Goal: Transaction & Acquisition: Purchase product/service

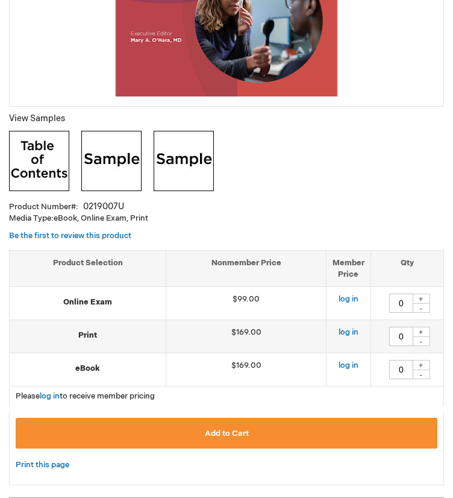
scroll to position [0, 21]
click at [339, 327] on link "log in" at bounding box center [349, 332] width 20 height 10
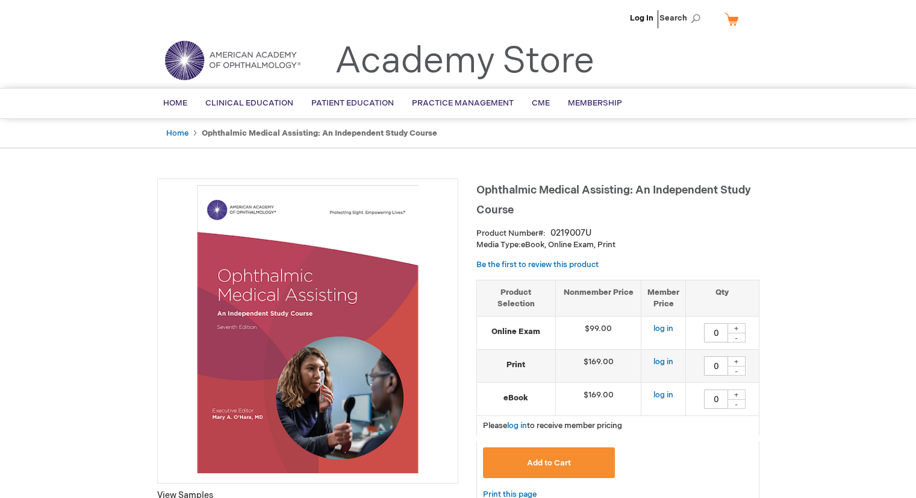
type input "0"
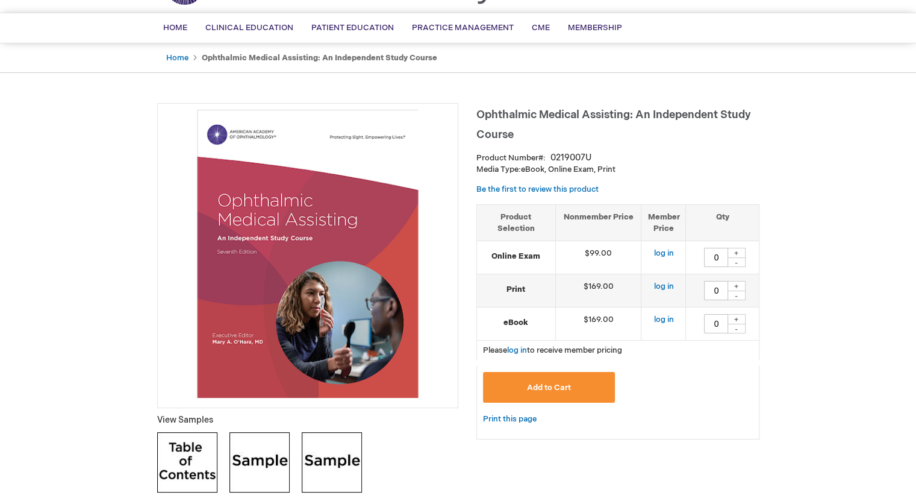
click at [737, 248] on div "+" at bounding box center [737, 253] width 18 height 10
type input "1"
click at [593, 379] on button "Add to Cart" at bounding box center [549, 387] width 133 height 31
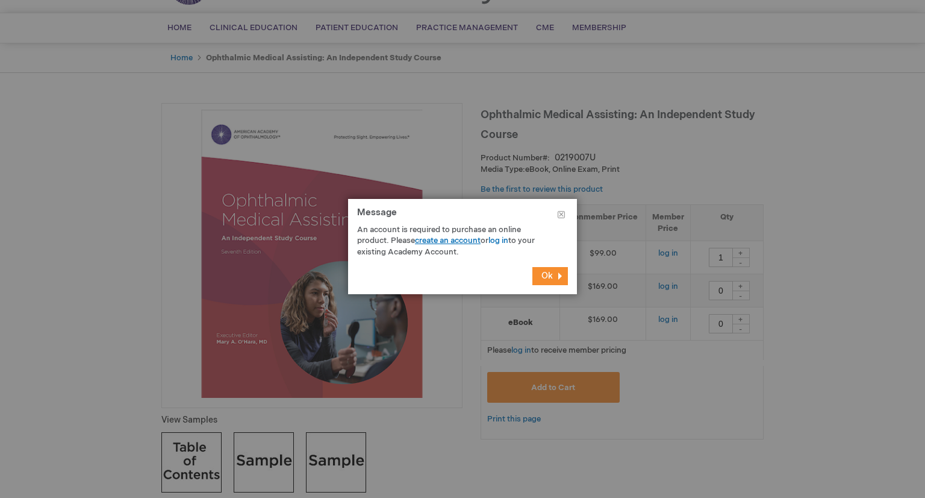
click at [461, 242] on link "create an account" at bounding box center [448, 241] width 66 height 10
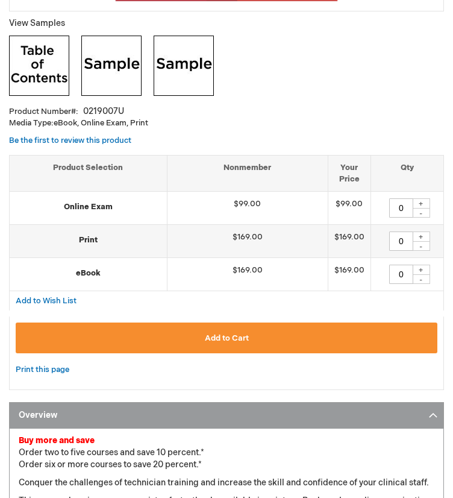
scroll to position [505, 0]
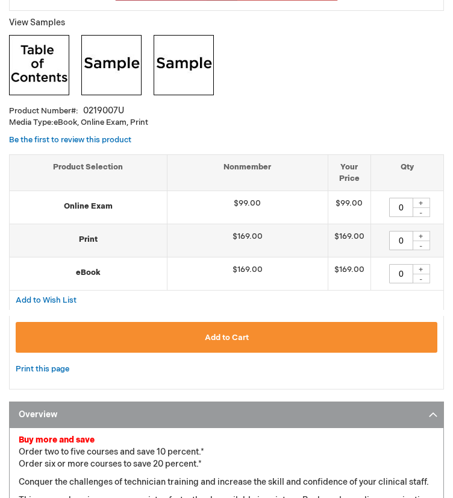
click at [412, 198] on div "+" at bounding box center [421, 203] width 18 height 10
type input "1"
click at [205, 332] on span "Add to Cart" at bounding box center [227, 337] width 44 height 10
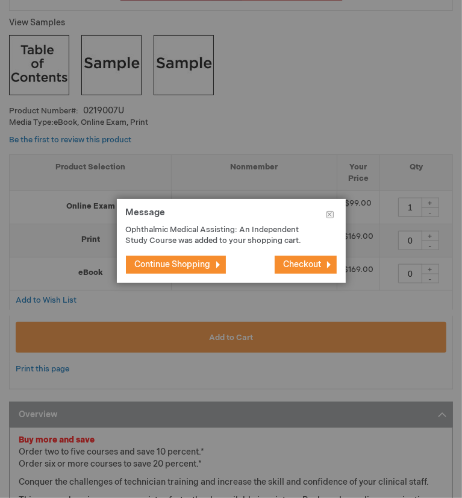
click at [199, 259] on span "Continue Shopping" at bounding box center [173, 264] width 76 height 10
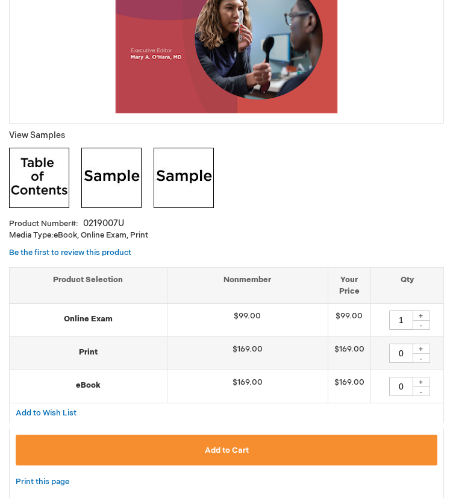
scroll to position [0, 0]
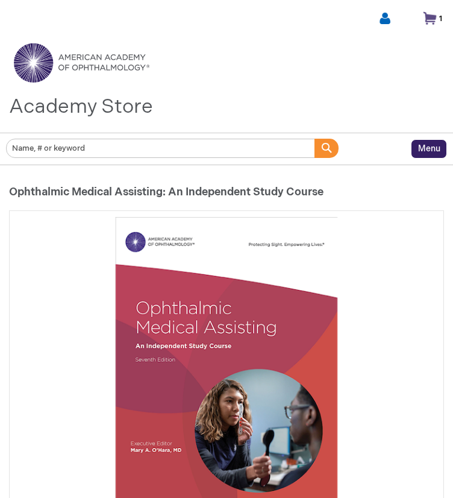
click at [427, 14] on link "My Cart 1 1 items" at bounding box center [438, 20] width 23 height 20
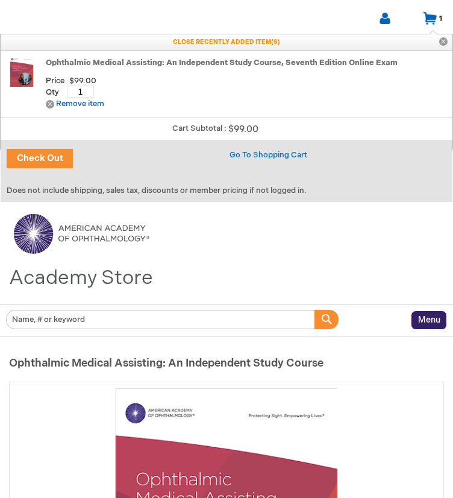
click at [44, 166] on button "Check Out" at bounding box center [40, 158] width 66 height 19
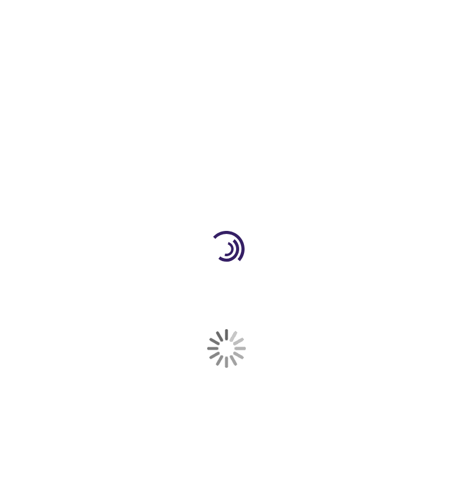
select select "US"
select select "22"
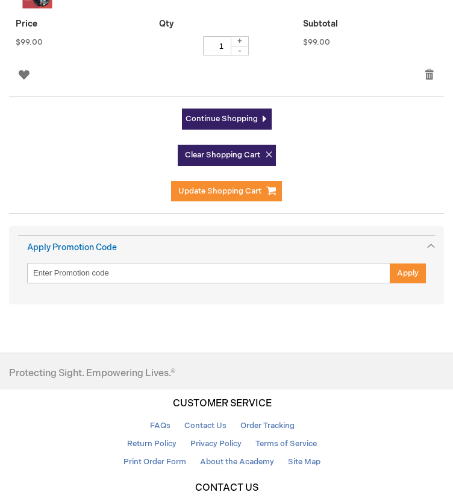
scroll to position [618, 0]
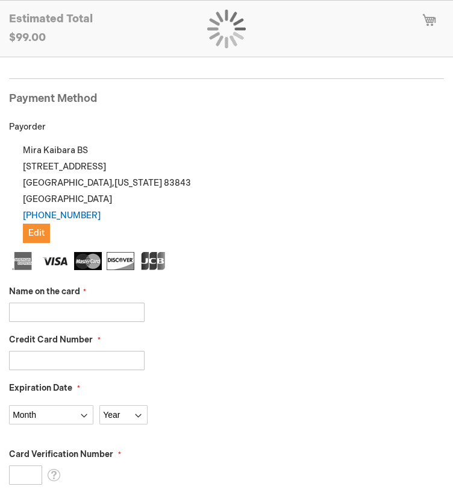
scroll to position [241, 0]
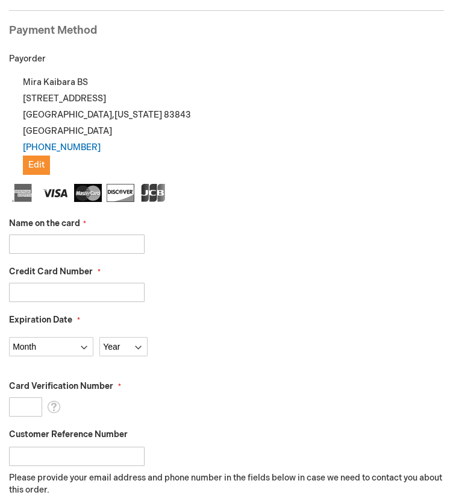
click at [80, 242] on input "Name on the card" at bounding box center [77, 243] width 136 height 19
click at [111, 243] on input "Name on the card" at bounding box center [77, 243] width 136 height 19
type input "MIRA KAIBARA"
type input "4744880058004845"
select select "4"
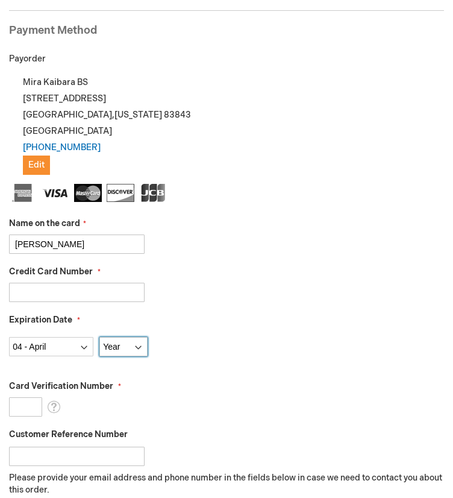
select select "2030"
type input "116"
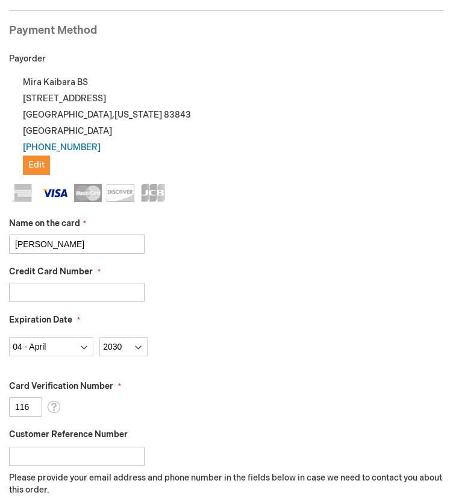
drag, startPoint x: 110, startPoint y: 292, endPoint x: -92, endPoint y: 267, distance: 203.4
click at [0, 267] on html "Please wait... The store will not work correctly when cookies are disabled. Mir…" at bounding box center [226, 447] width 453 height 1377
type input "4701330012810946"
drag, startPoint x: 68, startPoint y: 342, endPoint x: -36, endPoint y: 352, distance: 104.8
click at [0, 352] on html "Please wait... The store will not work correctly when cookies are disabled. Mir…" at bounding box center [226, 447] width 453 height 1377
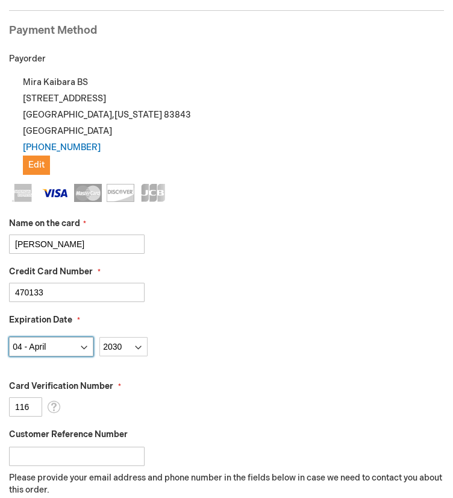
select select "7"
click at [9, 337] on select "Month 01 - January 02 - February 03 - March 04 - April 05 - May 06 - June 07 - …" at bounding box center [51, 346] width 84 height 19
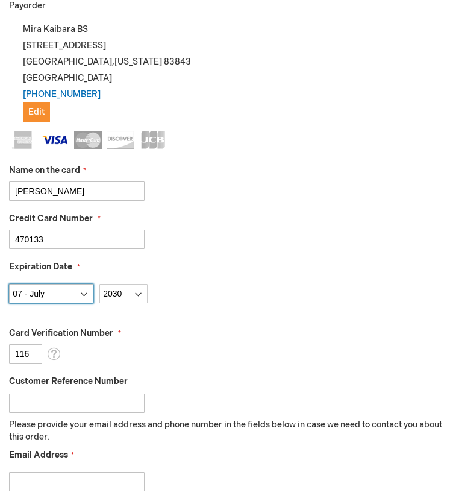
scroll to position [296, 0]
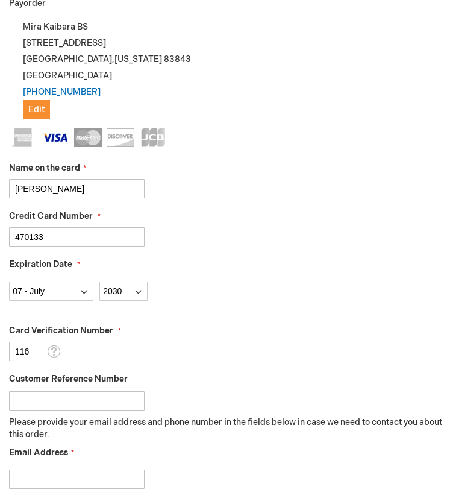
drag, startPoint x: 28, startPoint y: 348, endPoint x: -25, endPoint y: 350, distance: 53.7
click at [0, 350] on html "Please wait... The store will not work correctly when cookies are disabled. Mir…" at bounding box center [226, 392] width 453 height 1377
type input "890"
click at [163, 346] on div "Card Verification Number 890 What is this?" at bounding box center [226, 343] width 435 height 36
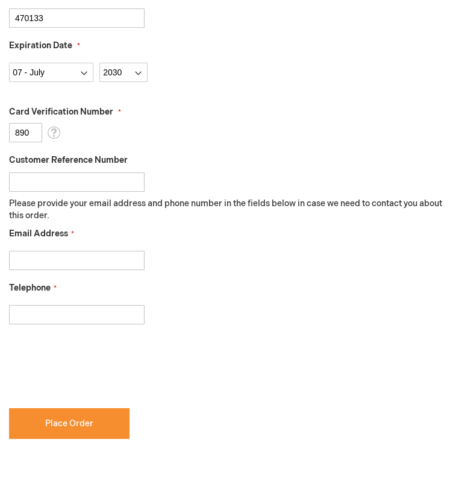
scroll to position [520, 0]
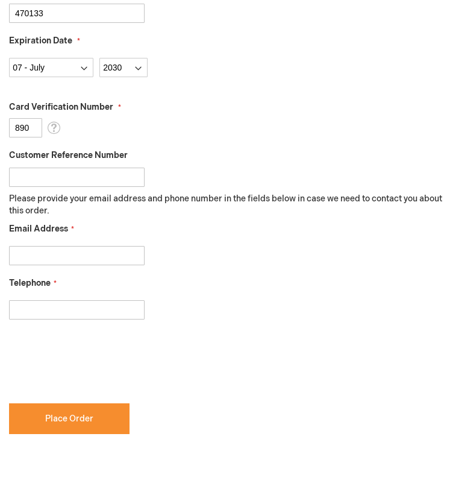
click at [60, 246] on input "Email Address" at bounding box center [77, 255] width 136 height 19
type input "mirakaibara@gmail.com"
click at [58, 297] on div at bounding box center [226, 306] width 435 height 25
click at [48, 296] on div at bounding box center [226, 306] width 435 height 25
click at [53, 305] on input "Telephone" at bounding box center [77, 309] width 136 height 19
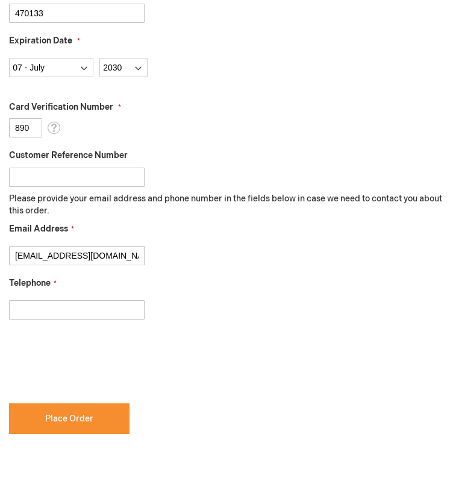
type input "+16026637846"
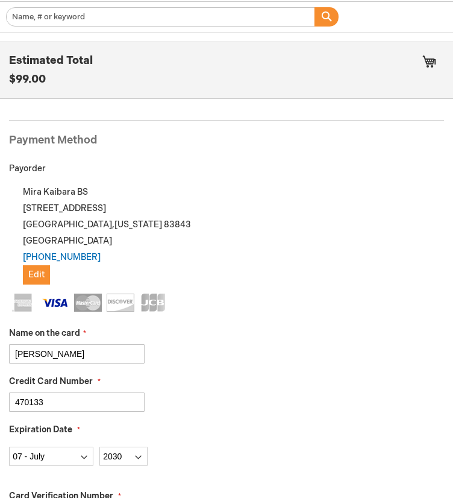
scroll to position [132, 0]
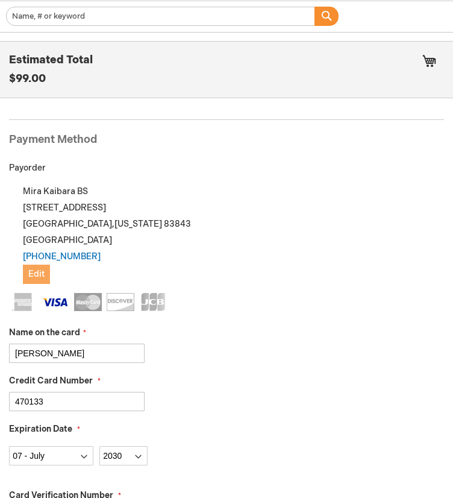
click at [40, 270] on span "Edit" at bounding box center [36, 274] width 16 height 10
checkbox input "true"
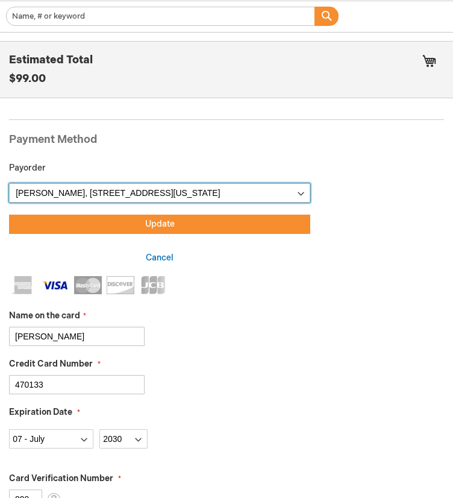
click at [131, 191] on select "Mira Kaibara, 1205 E 6th St , Moscow, Idaho 83843, United States New Address" at bounding box center [159, 192] width 301 height 19
select select
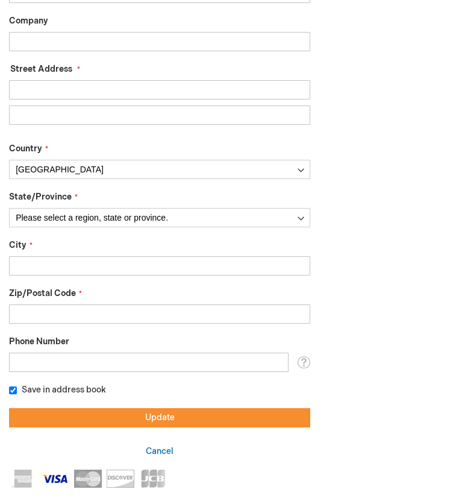
scroll to position [404, 0]
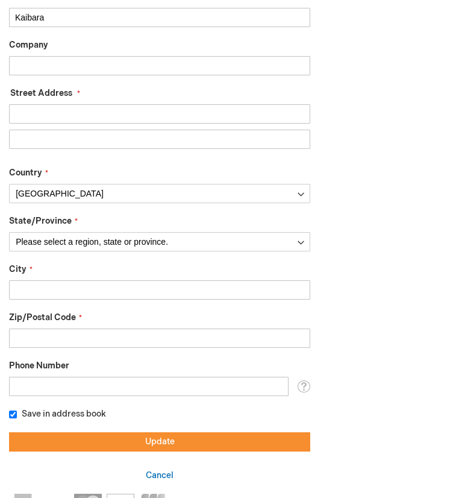
click at [69, 121] on input "Street Address: Line 1" at bounding box center [159, 113] width 301 height 19
type input "2817 E fourth St"
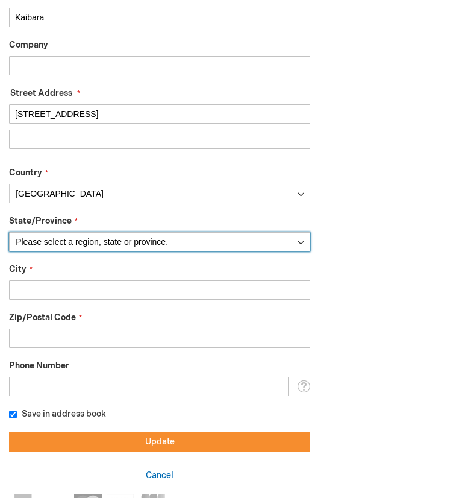
select select "4"
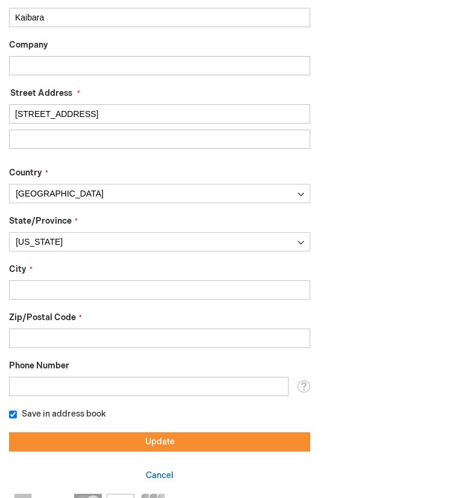
type input "Tucson"
type input "85716"
drag, startPoint x: 92, startPoint y: 114, endPoint x: -44, endPoint y: 122, distance: 135.8
drag, startPoint x: -44, startPoint y: 122, endPoint x: 152, endPoint y: 64, distance: 204.7
click at [154, 54] on div "Company" at bounding box center [159, 57] width 301 height 36
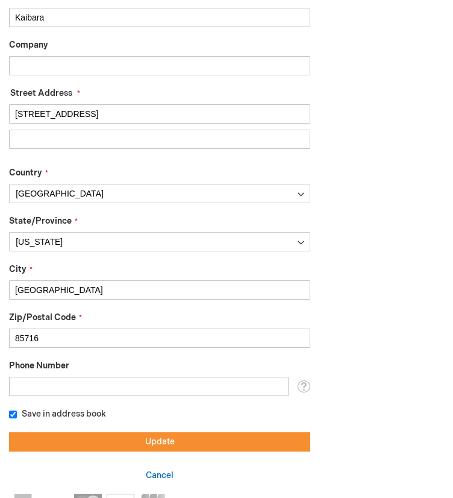
drag, startPoint x: 94, startPoint y: 109, endPoint x: -7, endPoint y: 133, distance: 103.4
type input "8"
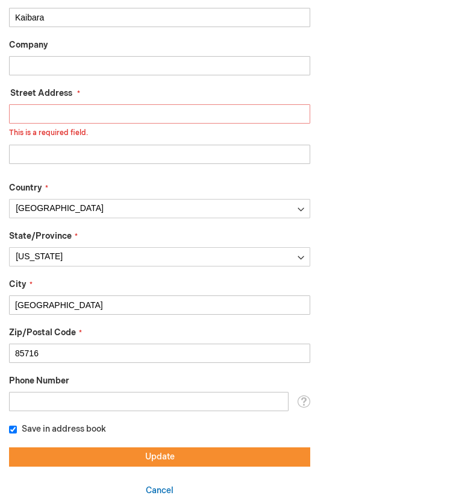
type input "1"
click at [75, 249] on select "Please select a region, state or province. Alabama Alaska American Samoa Arizon…" at bounding box center [159, 256] width 301 height 19
select select "22"
click at [9, 247] on select "Please select a region, state or province. Alabama Alaska American Samoa Arizon…" at bounding box center [159, 256] width 301 height 19
click at [48, 309] on input "Tucson" at bounding box center [159, 304] width 301 height 19
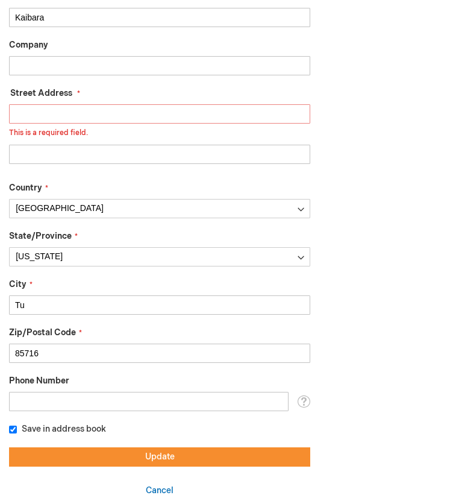
type input "T"
type input "Moscow"
click at [52, 355] on input "85716" at bounding box center [159, 352] width 301 height 19
type input "8"
type input "83843"
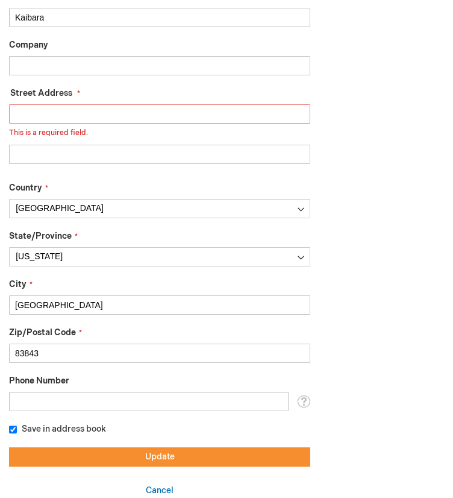
click at [84, 117] on input "Street Address: Line 1" at bounding box center [159, 113] width 301 height 19
click at [84, 116] on input "Street Address: Line 1" at bounding box center [159, 113] width 301 height 19
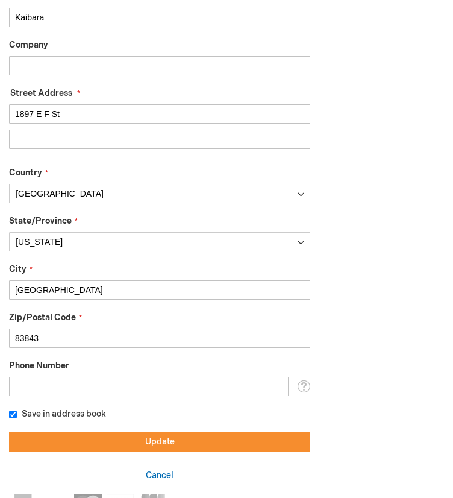
type input "1897 E F St"
click at [66, 136] on input "Street Address: Line 2" at bounding box center [159, 139] width 301 height 19
type input "Rm 4"
click at [87, 162] on fieldset "First Name Mira Last Name Kaibara Company Street Address Street Address: Line 1…" at bounding box center [159, 181] width 301 height 477
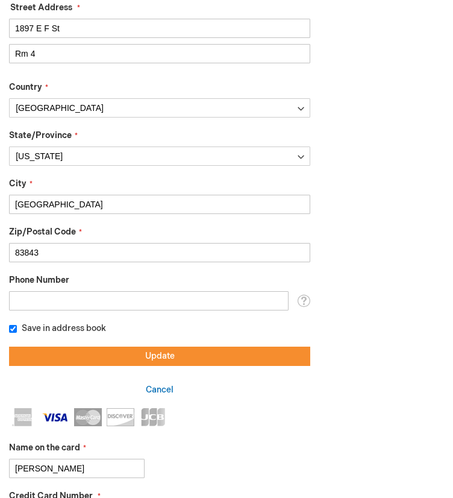
scroll to position [498, 0]
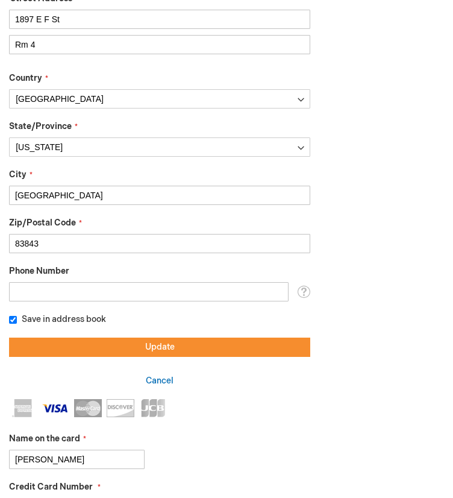
click at [104, 292] on input "Phone Number" at bounding box center [148, 291] width 279 height 19
type input "+16026637846"
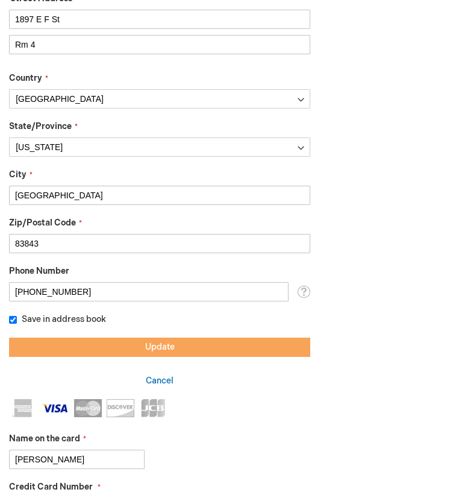
click at [121, 341] on button "Update" at bounding box center [159, 346] width 301 height 19
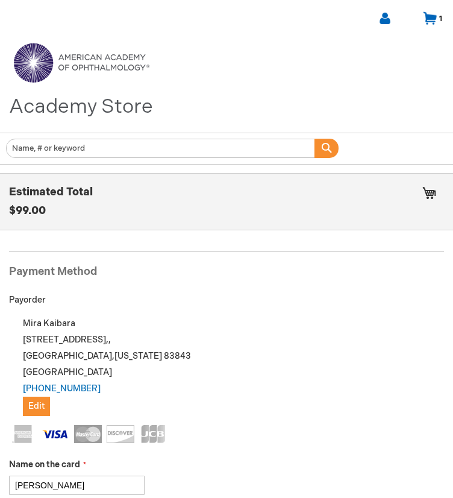
scroll to position [637, 0]
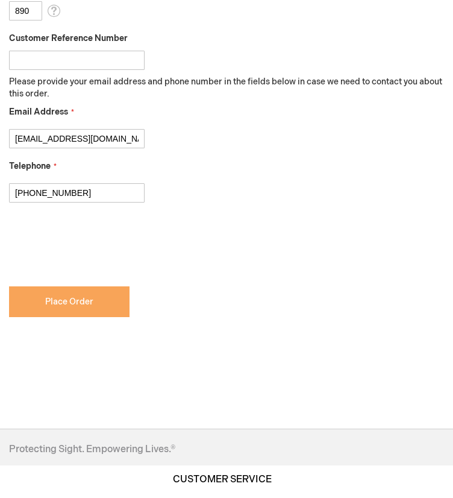
checkbox input "true"
click at [55, 296] on span "Place Order" at bounding box center [69, 301] width 48 height 10
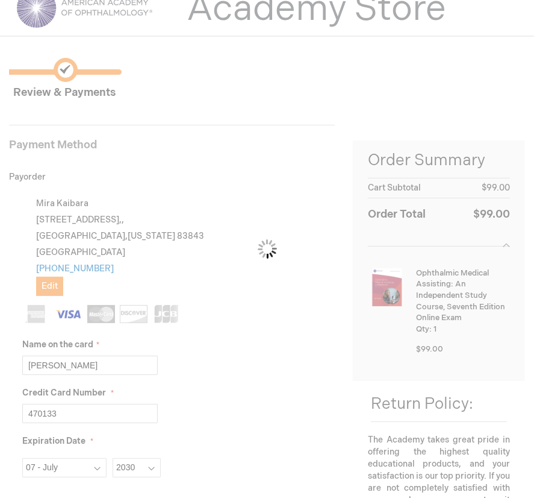
scroll to position [58, 0]
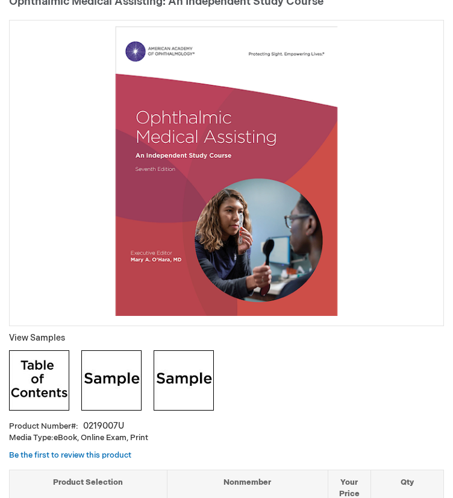
scroll to position [193, 0]
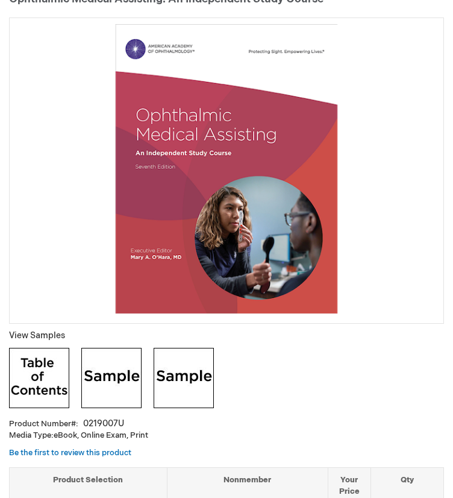
drag, startPoint x: 11, startPoint y: 319, endPoint x: 148, endPoint y: 340, distance: 137.8
click at [0, 0] on h1 "Ophthalmic Medical Assisting: An Independent Study Course" at bounding box center [0, 0] width 0 height 0
copy span "Ophthalmic Medical Assisting: An Independent Study Course"
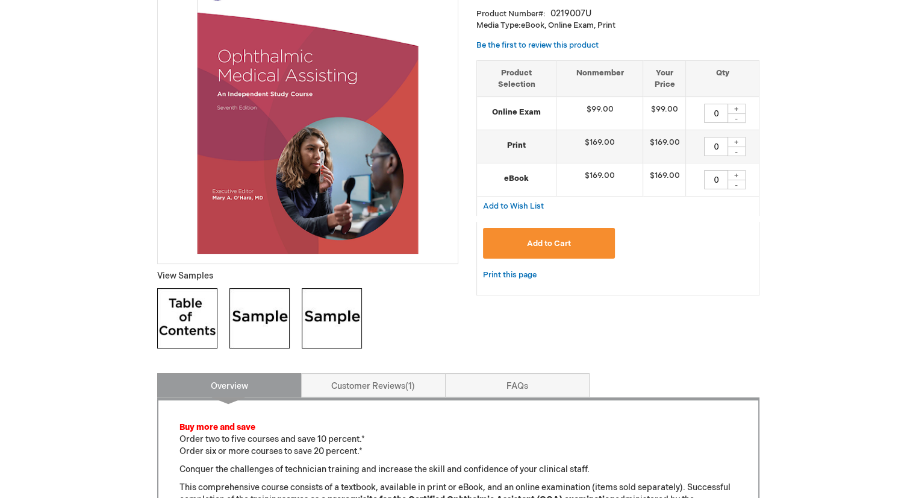
scroll to position [0, 0]
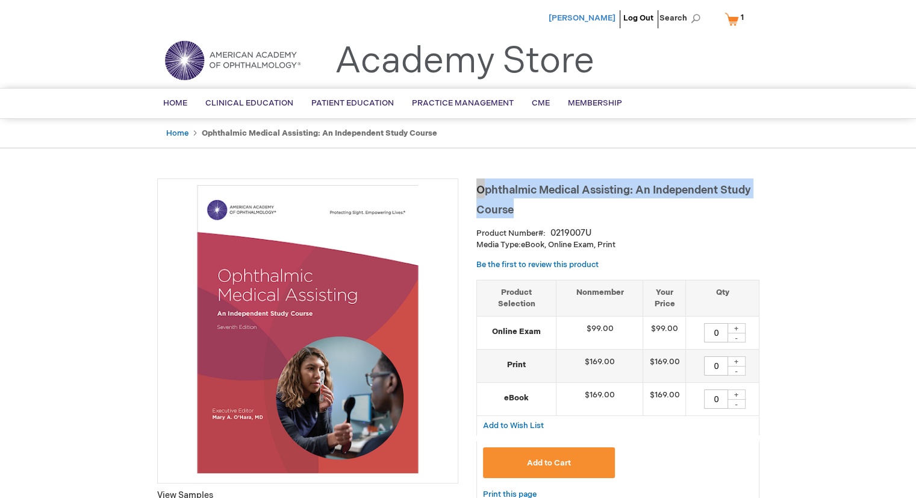
click at [452, 20] on span "[PERSON_NAME]" at bounding box center [582, 18] width 67 height 10
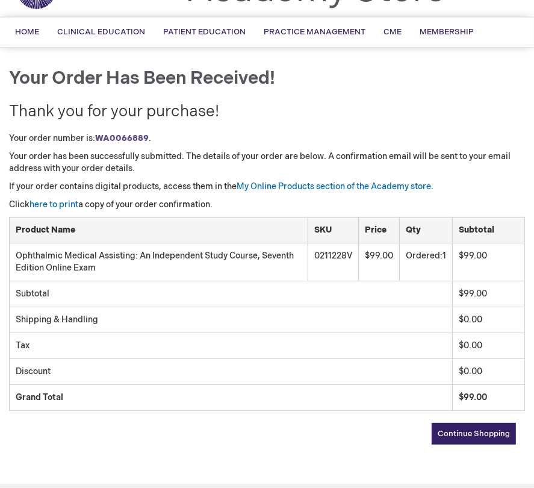
scroll to position [72, 0]
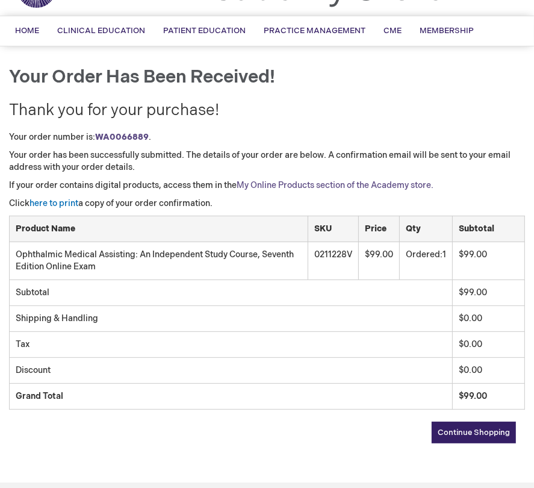
click at [296, 185] on link "My Online Products section of the Academy store." at bounding box center [335, 185] width 197 height 10
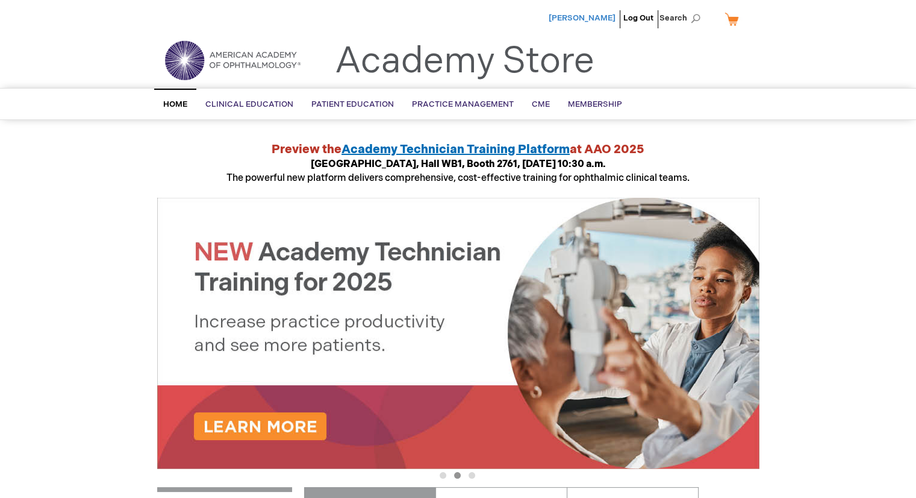
click at [595, 17] on span "[PERSON_NAME]" at bounding box center [582, 18] width 67 height 10
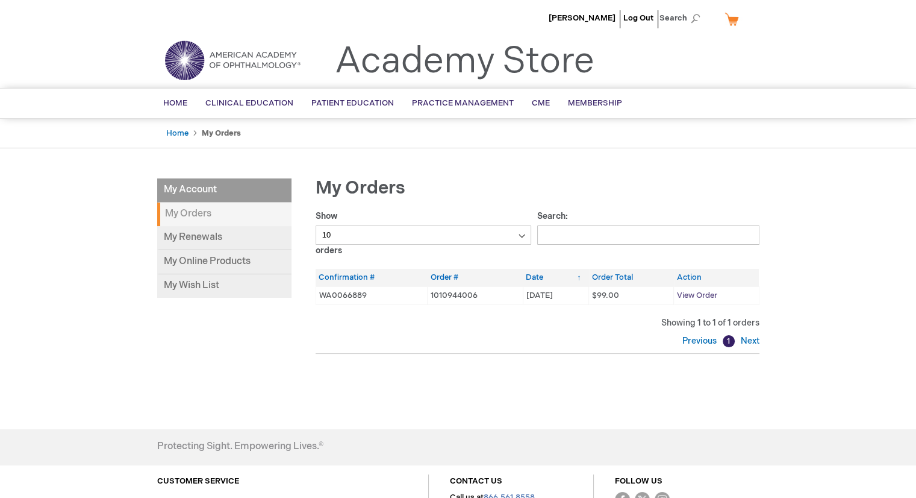
click at [699, 293] on span "View Order" at bounding box center [697, 295] width 40 height 10
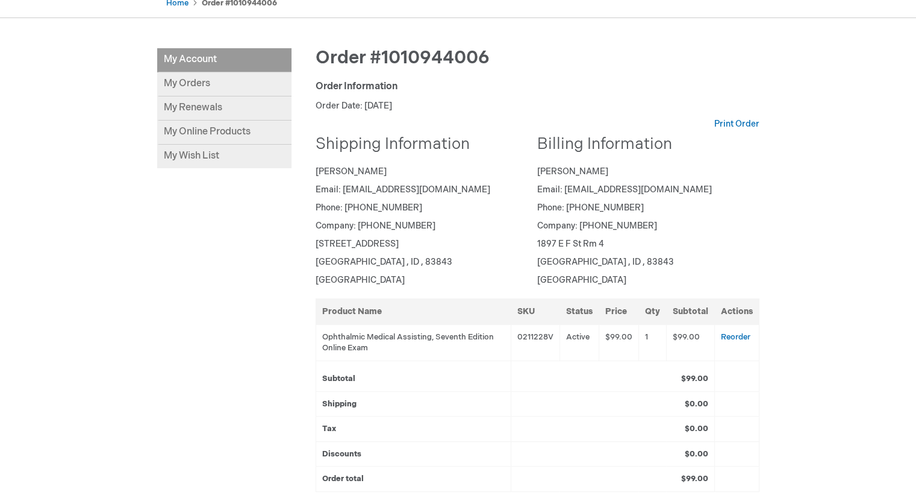
scroll to position [130, 0]
click at [226, 136] on link "My Online Products" at bounding box center [224, 132] width 134 height 24
click at [211, 84] on link "My Orders" at bounding box center [224, 84] width 134 height 24
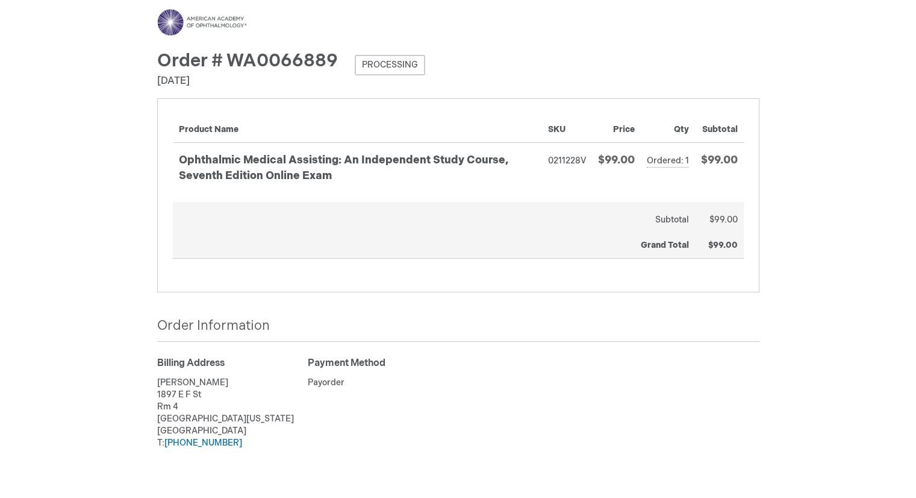
scroll to position [58, 0]
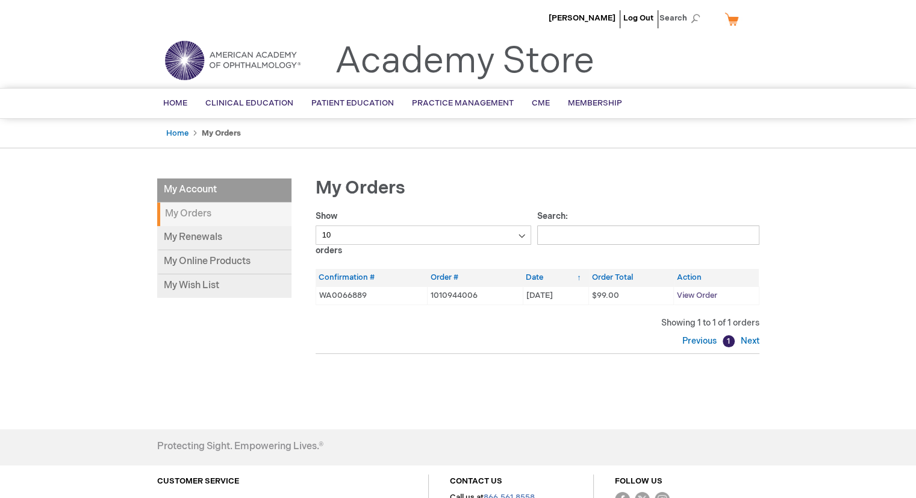
click at [695, 292] on span "View Order" at bounding box center [697, 295] width 40 height 10
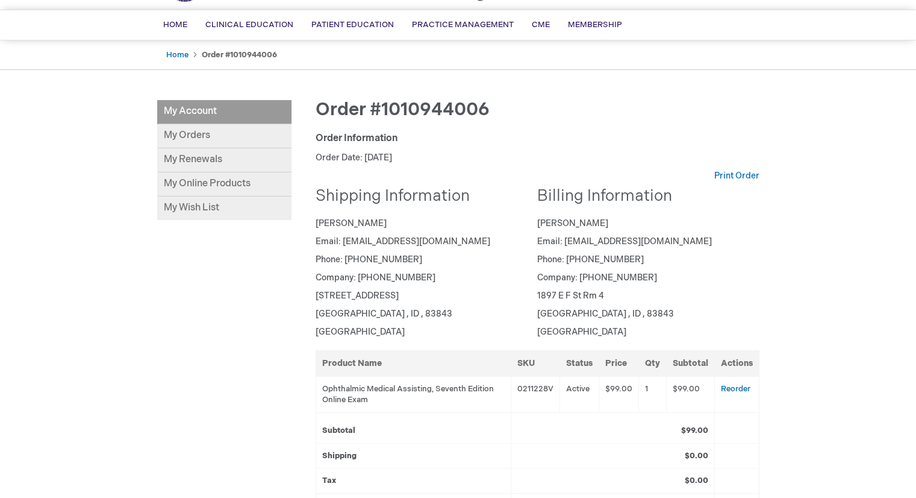
scroll to position [79, 0]
click at [243, 180] on link "My Online Products" at bounding box center [224, 184] width 134 height 24
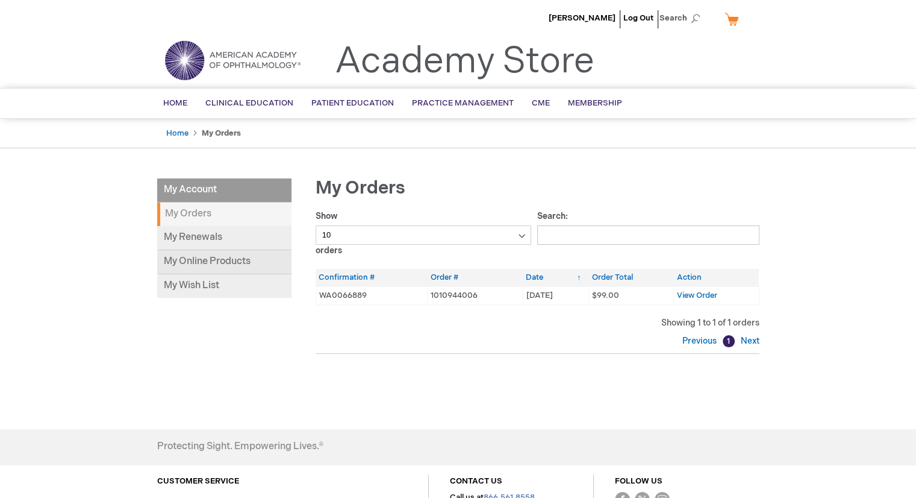
click at [228, 258] on link "My Online Products" at bounding box center [224, 262] width 134 height 24
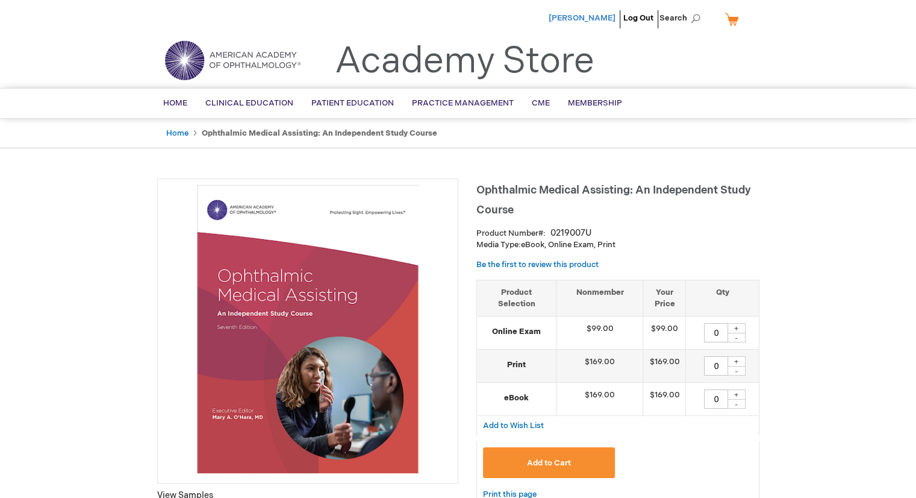
click at [581, 16] on span "[PERSON_NAME]" at bounding box center [582, 18] width 67 height 10
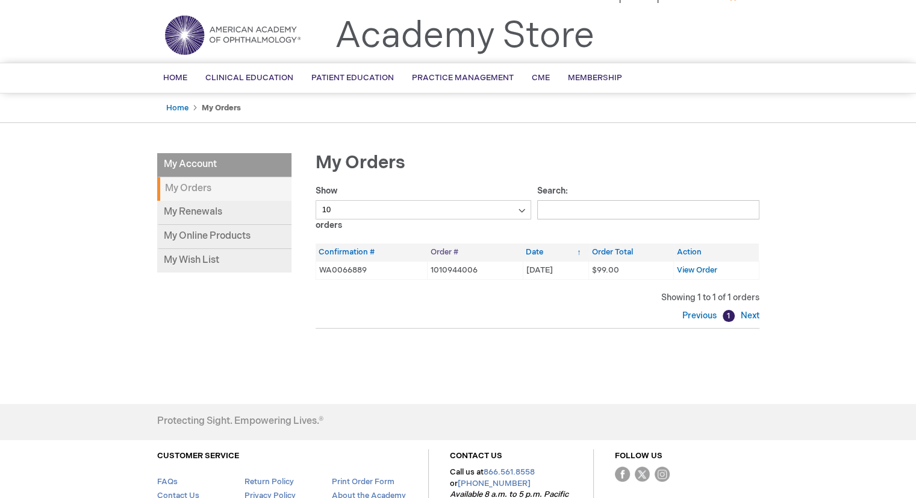
scroll to position [27, 0]
click at [705, 273] on td "View Order" at bounding box center [716, 269] width 85 height 18
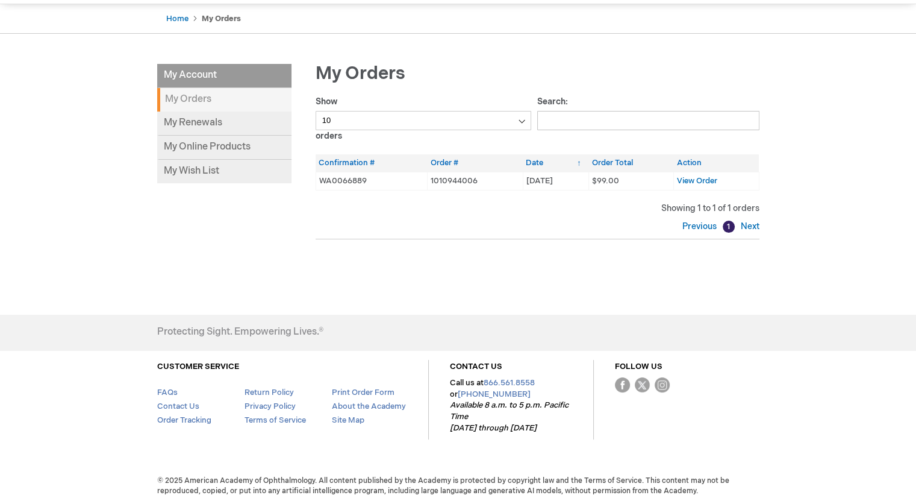
scroll to position [113, 0]
click at [708, 180] on span "View Order" at bounding box center [697, 182] width 40 height 10
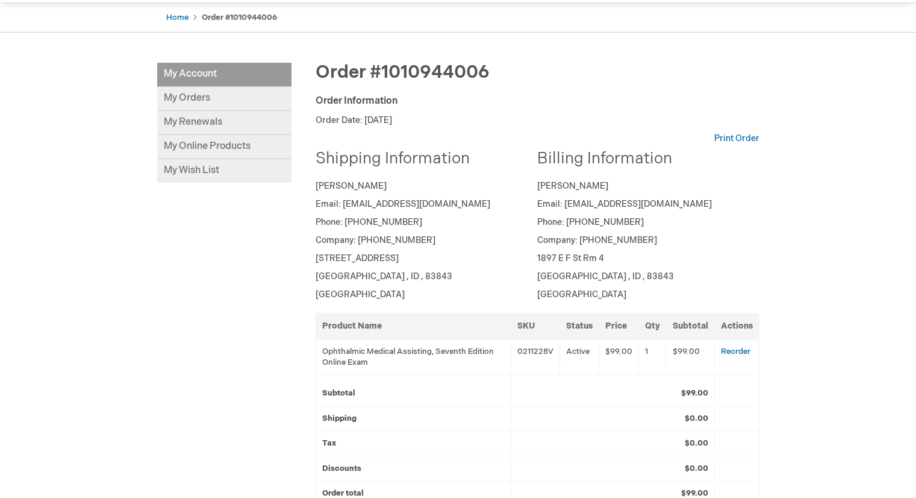
scroll to position [116, 0]
click at [226, 145] on link "My Online Products" at bounding box center [224, 147] width 134 height 24
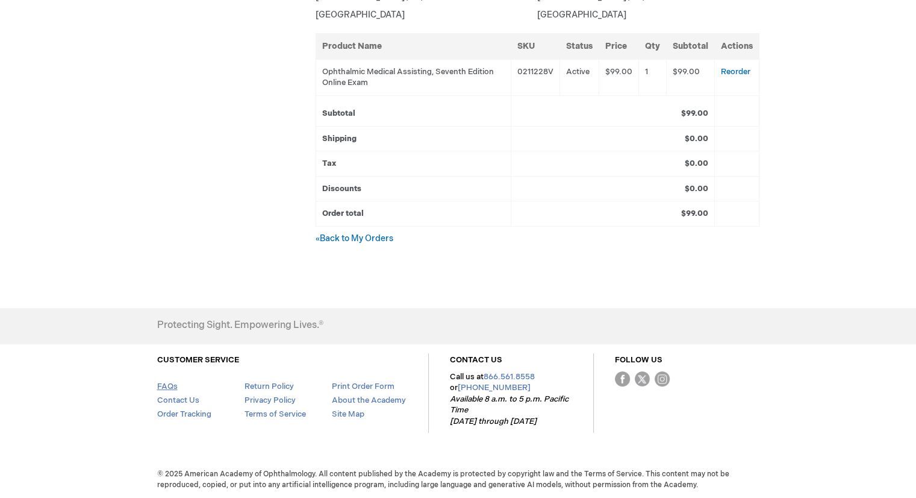
click at [164, 388] on link "FAQs" at bounding box center [167, 386] width 20 height 10
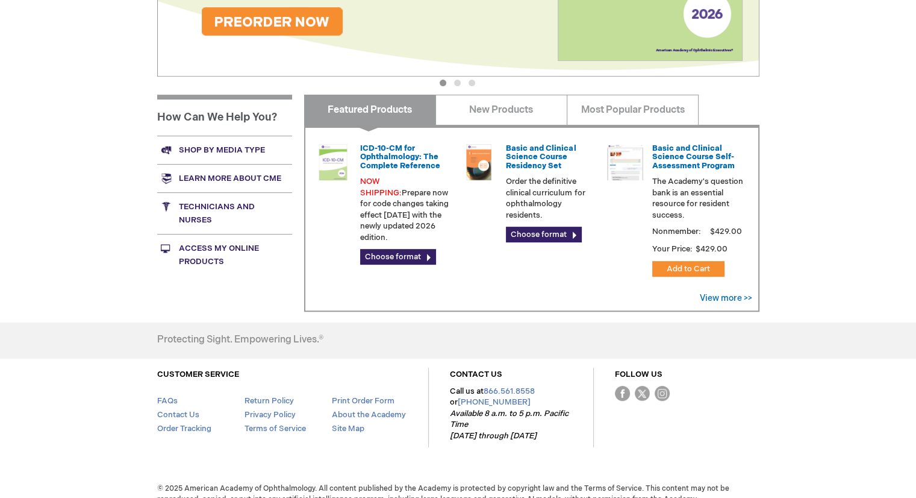
scroll to position [394, 0]
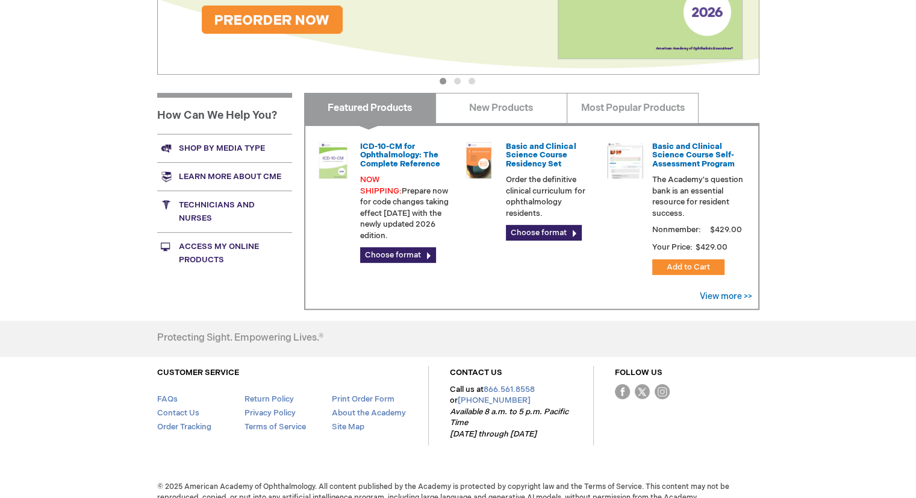
click at [231, 242] on link "Access My Online Products" at bounding box center [224, 253] width 135 height 42
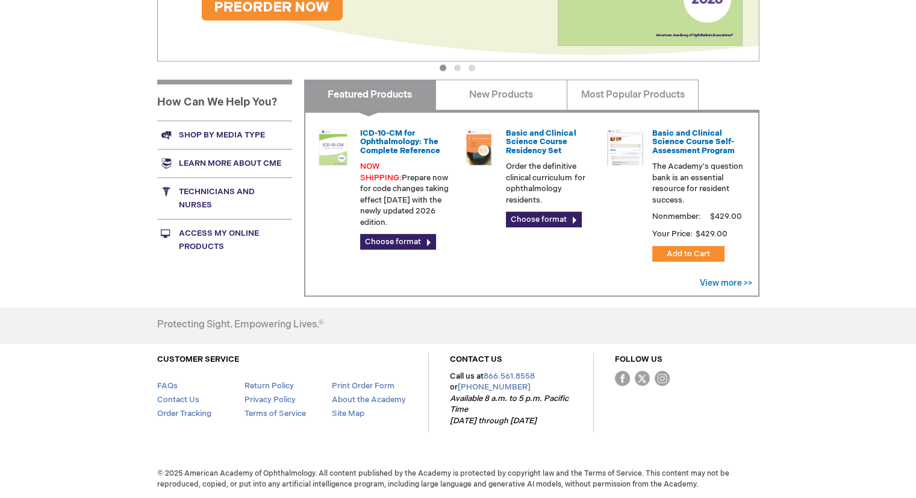
scroll to position [0, 0]
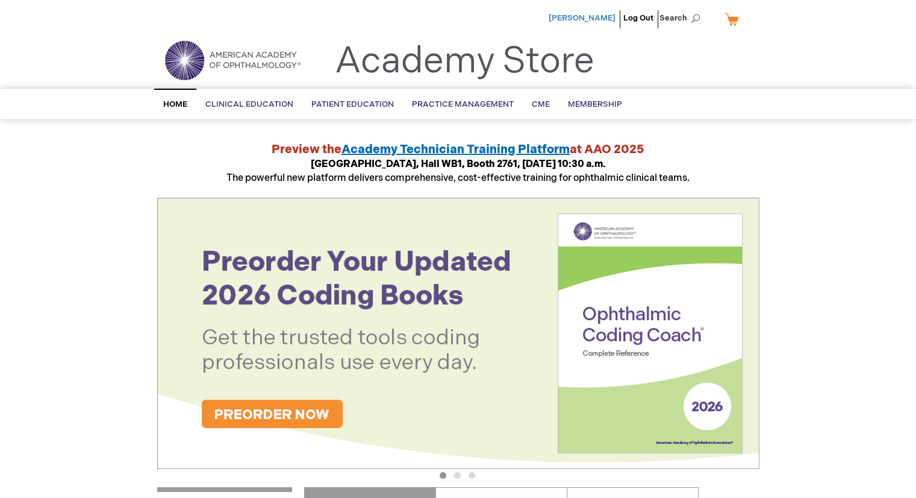
click at [598, 14] on span "[PERSON_NAME]" at bounding box center [582, 18] width 67 height 10
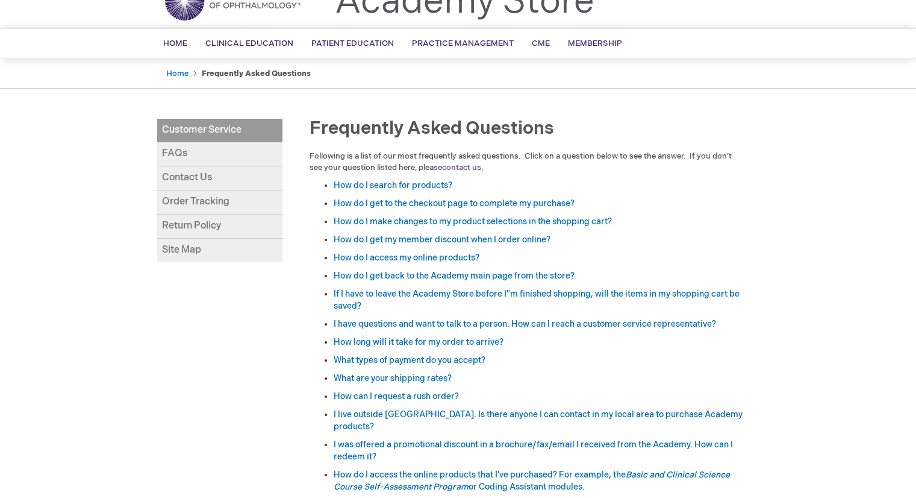
scroll to position [63, 0]
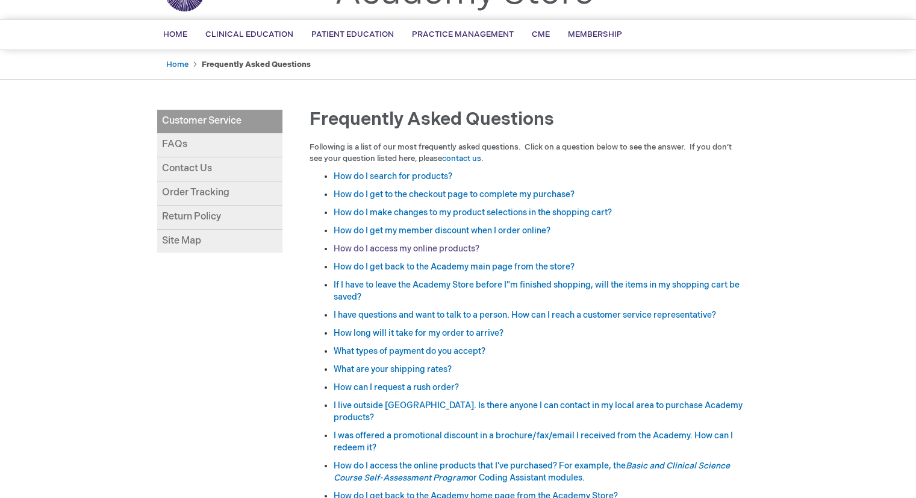
click at [460, 243] on link "How do I access my online products?" at bounding box center [407, 248] width 146 height 10
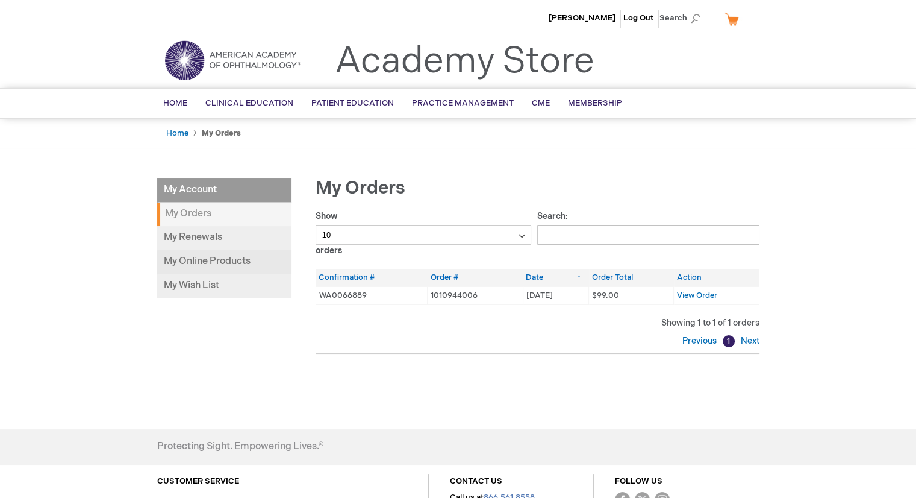
click at [265, 263] on link "My Online Products" at bounding box center [224, 262] width 134 height 24
click at [337, 285] on th "Confirmation #" at bounding box center [372, 277] width 112 height 17
click at [706, 296] on span "View Order" at bounding box center [697, 295] width 40 height 10
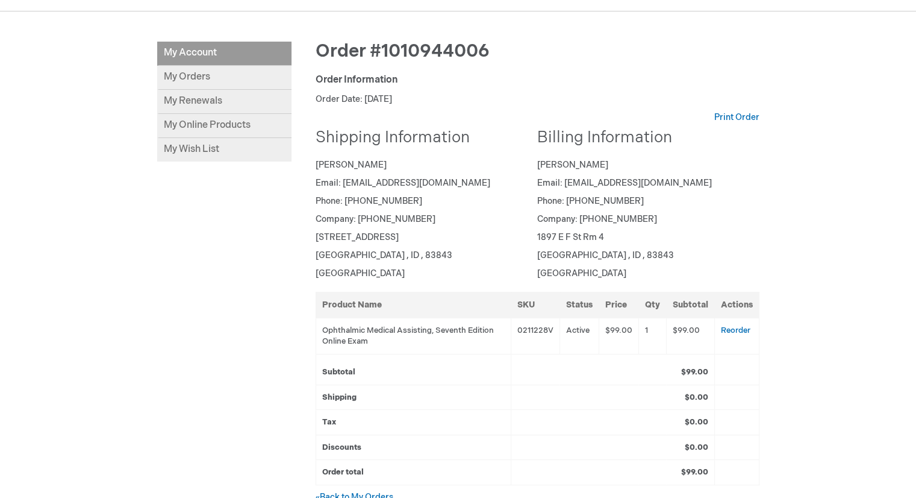
scroll to position [145, 0]
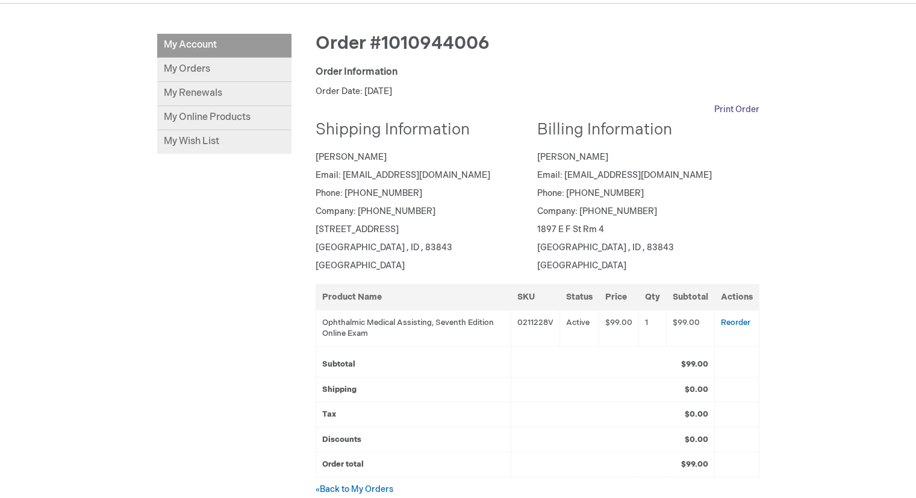
click at [739, 114] on link "Print Order" at bounding box center [736, 110] width 45 height 12
